Goal: Information Seeking & Learning: Check status

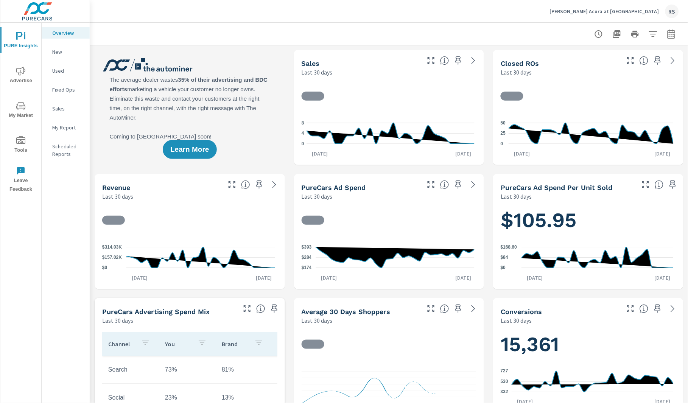
click at [22, 74] on icon "nav menu" at bounding box center [20, 71] width 9 height 9
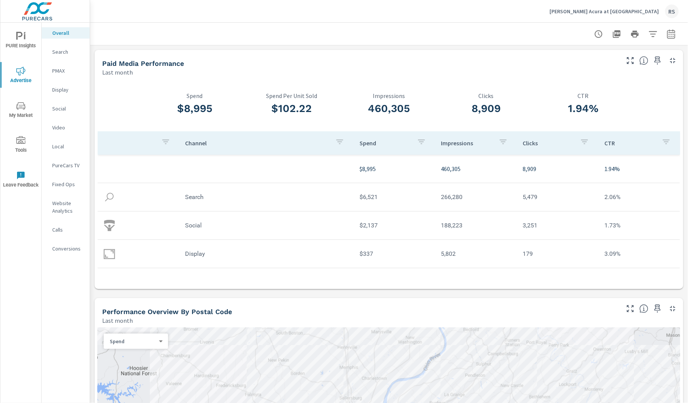
click at [58, 105] on p "Social" at bounding box center [67, 109] width 31 height 8
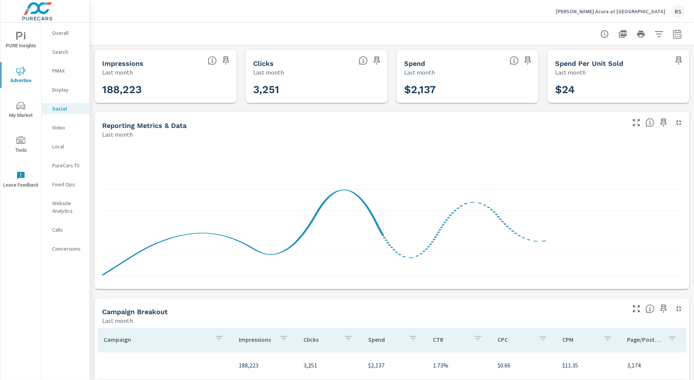
click at [667, 34] on icon "button" at bounding box center [677, 34] width 9 height 9
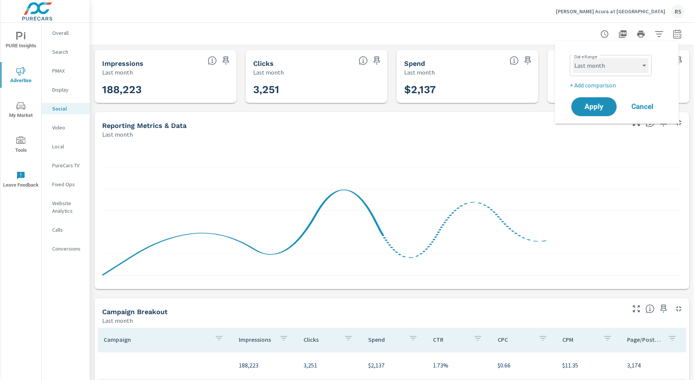
click at [640, 67] on select "Custom [DATE] Last week Last 7 days Last 14 days Last 30 days Last 45 days Last…" at bounding box center [611, 65] width 76 height 15
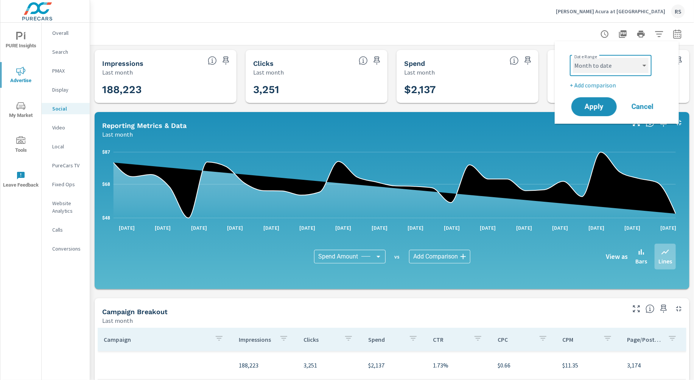
click at [573, 58] on select "Custom [DATE] Last week Last 7 days Last 14 days Last 30 days Last 45 days Last…" at bounding box center [611, 65] width 76 height 15
select select "Month to date"
click at [593, 104] on span "Apply" at bounding box center [594, 106] width 31 height 7
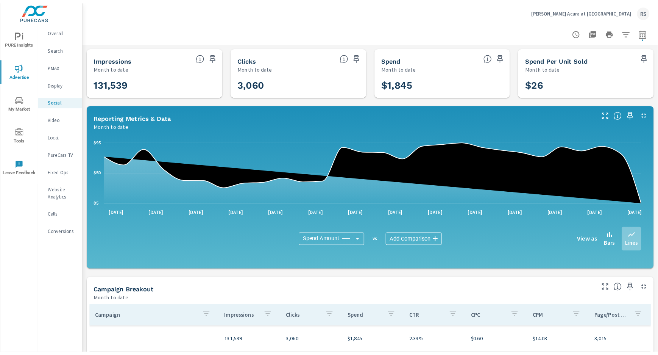
scroll to position [162, 0]
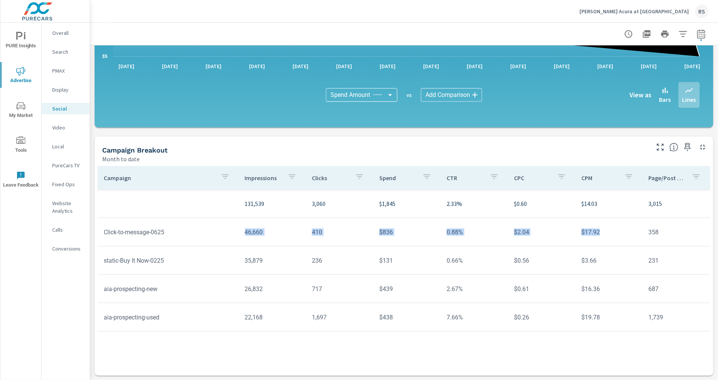
drag, startPoint x: 245, startPoint y: 234, endPoint x: 635, endPoint y: 236, distance: 390.4
click at [635, 236] on tr "Click-to-message-0625 46,660 410 $836 0.88% $2.04 $17.92 358" at bounding box center [404, 232] width 613 height 28
